Goal: Navigation & Orientation: Find specific page/section

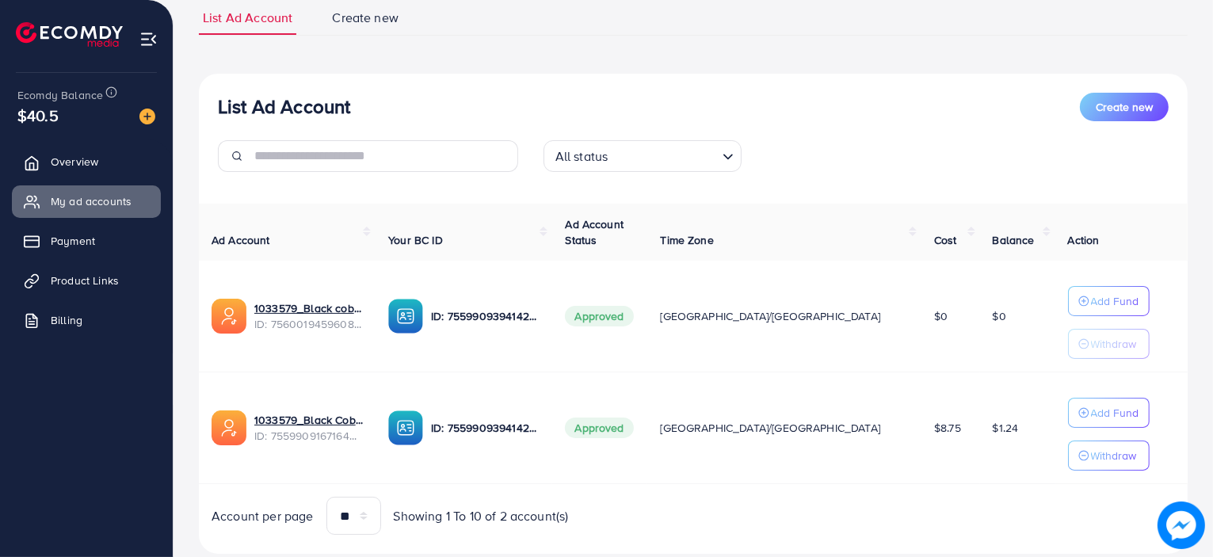
scroll to position [155, 0]
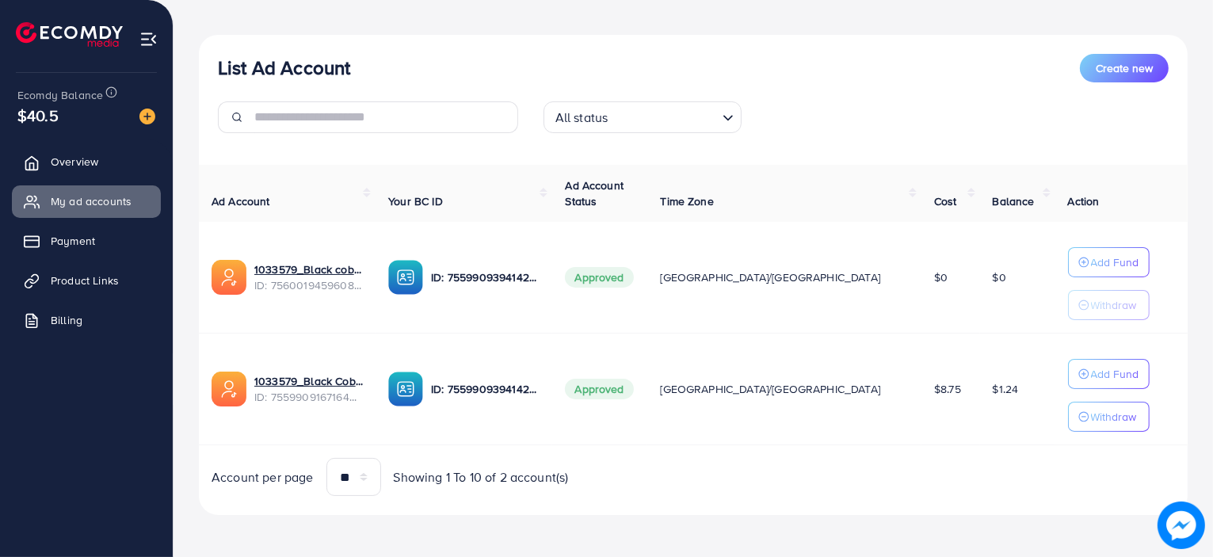
click at [633, 383] on span "Approved" at bounding box center [599, 389] width 68 height 21
click at [980, 325] on td "$0" at bounding box center [1017, 278] width 75 height 112
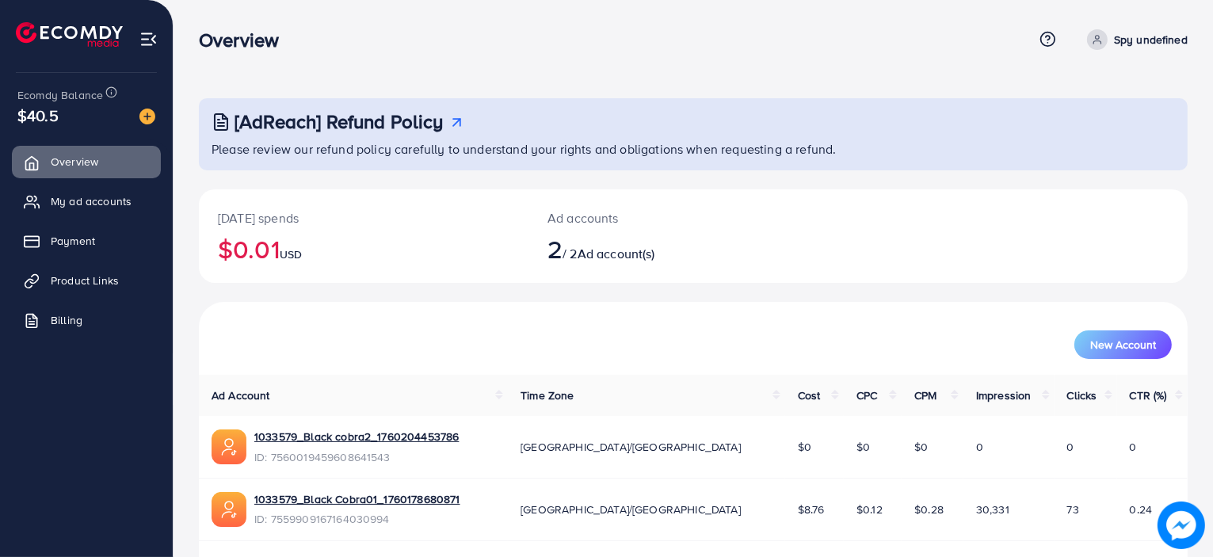
scroll to position [50, 0]
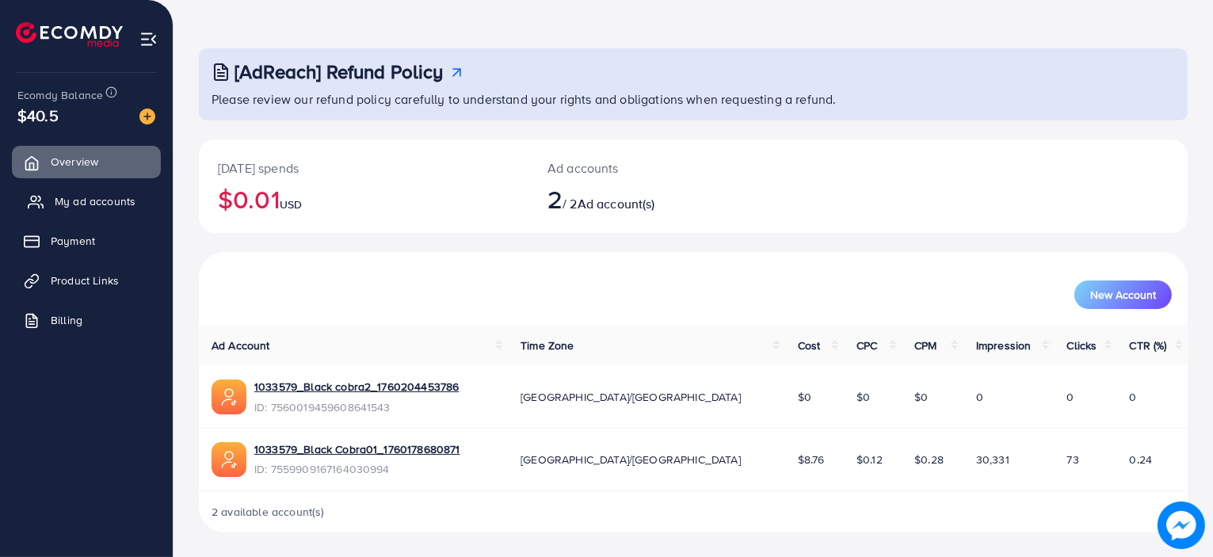
click at [97, 212] on link "My ad accounts" at bounding box center [86, 201] width 149 height 32
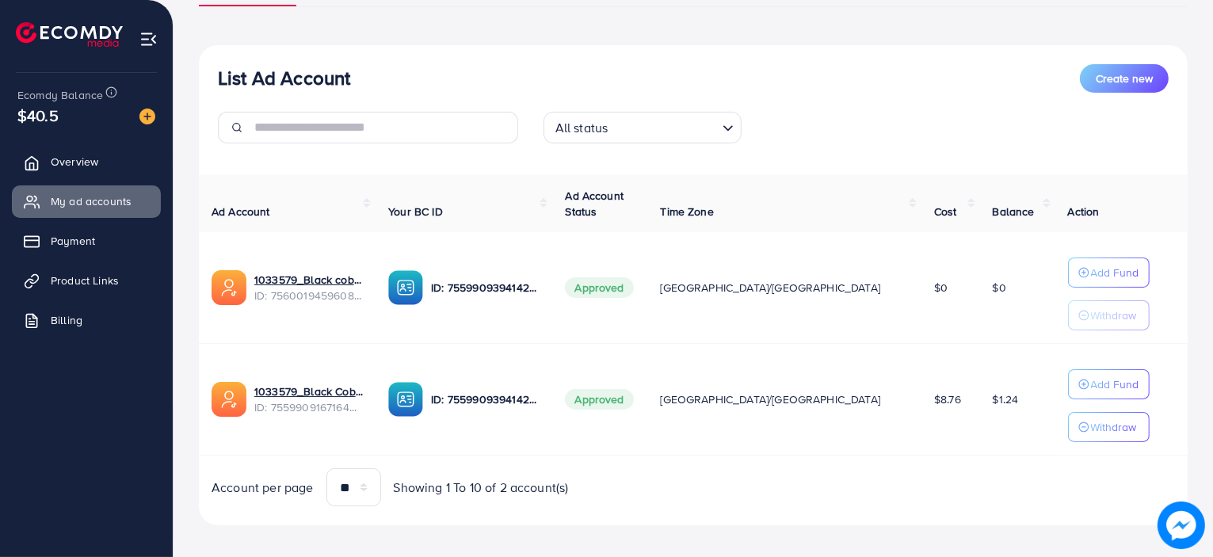
scroll to position [143, 0]
click at [51, 234] on link "Payment" at bounding box center [86, 241] width 149 height 32
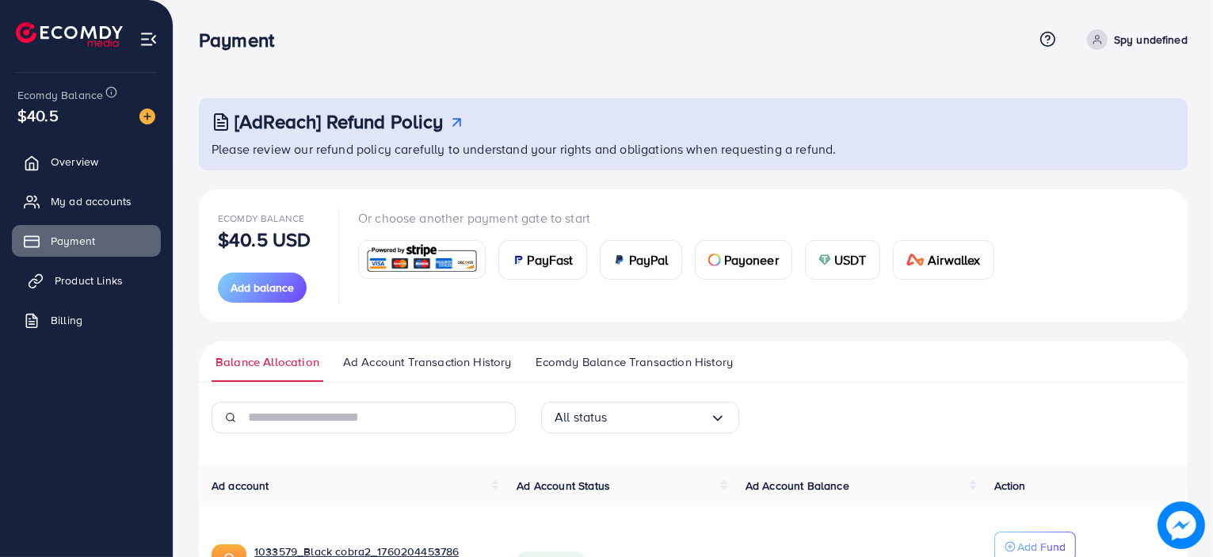
click at [99, 278] on span "Product Links" at bounding box center [89, 281] width 68 height 16
